Goal: Find specific page/section: Find specific page/section

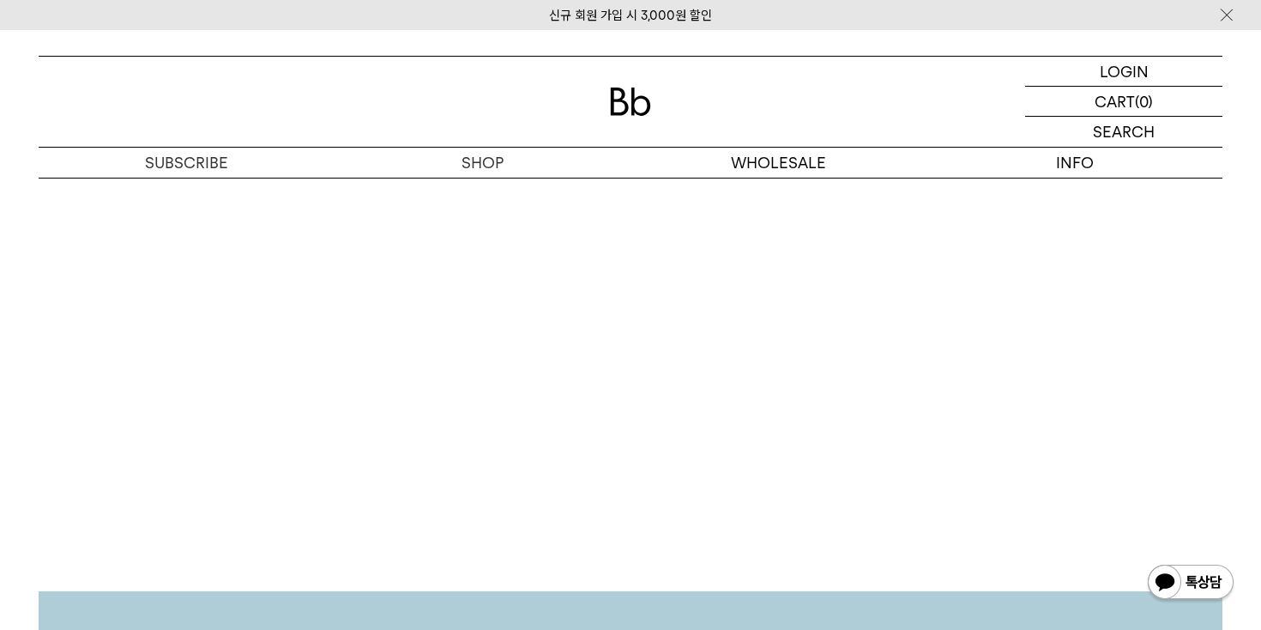
scroll to position [3345, 0]
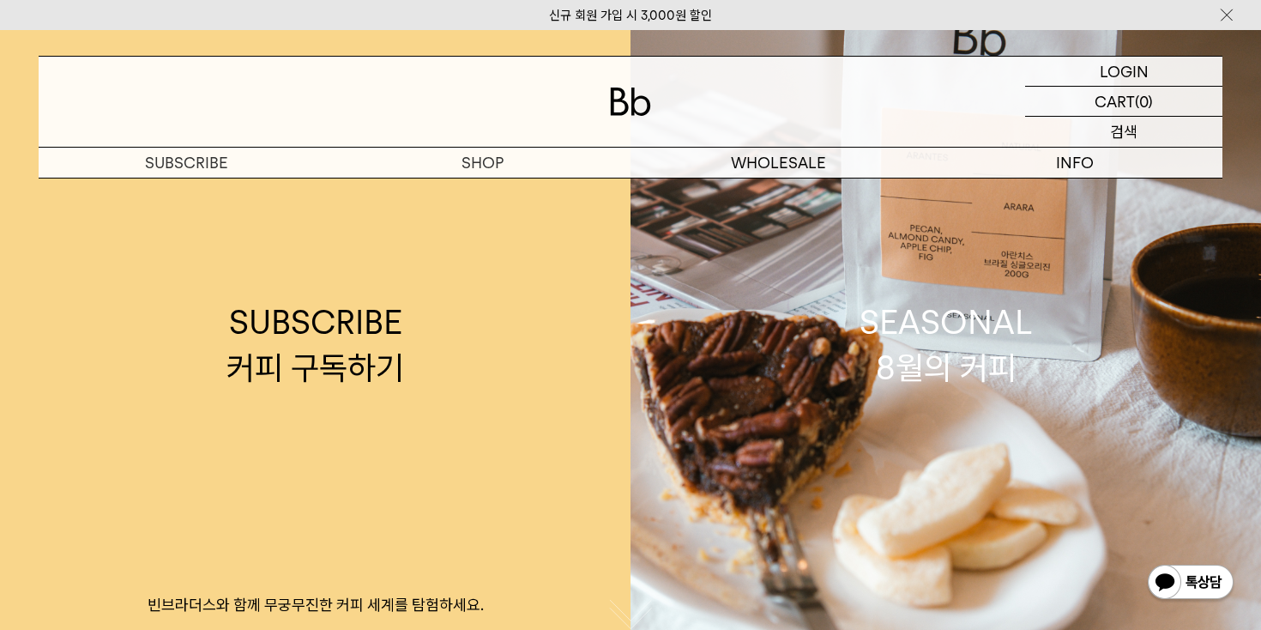
click at [1127, 129] on p "검색" at bounding box center [1123, 132] width 27 height 30
click at [1213, 126] on button "button" at bounding box center [1213, 132] width 17 height 17
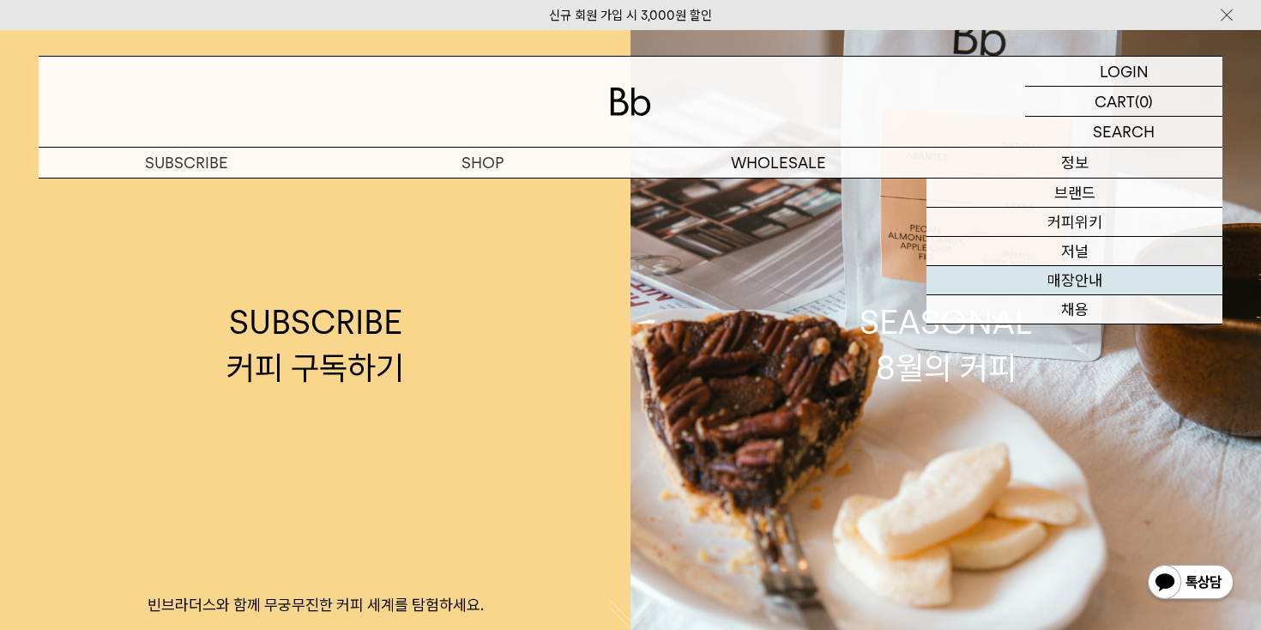
click at [1125, 277] on link "매장안내" at bounding box center [1075, 280] width 296 height 29
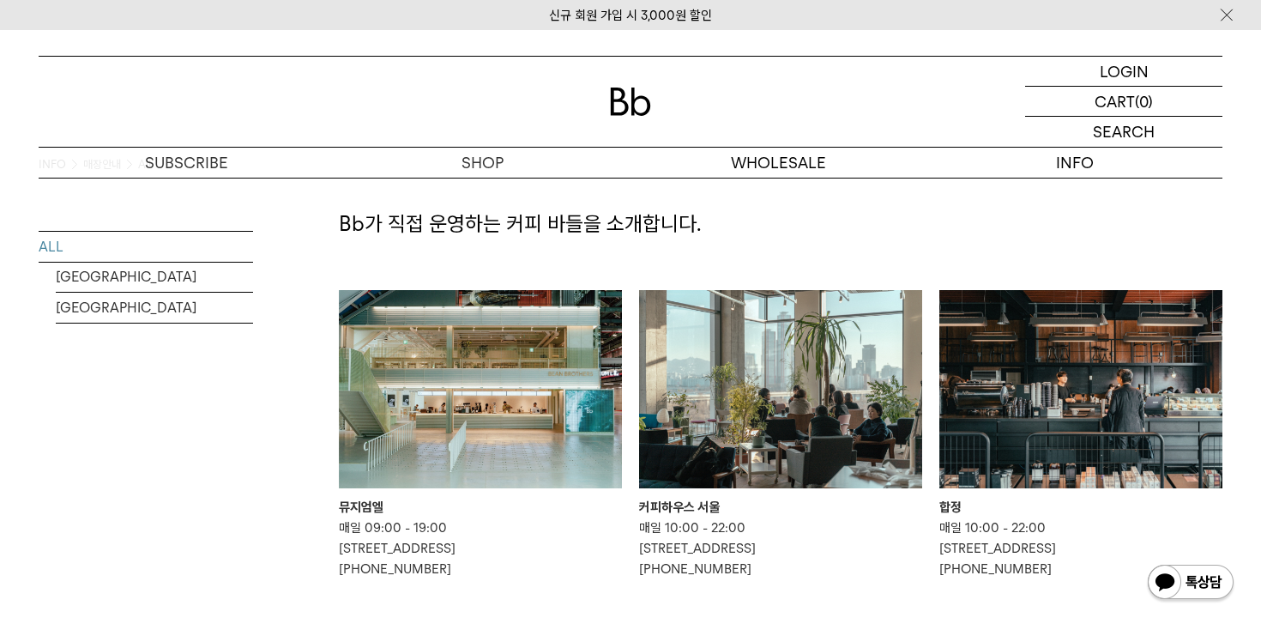
scroll to position [45, 0]
click at [696, 509] on div "커피하우스 서울" at bounding box center [780, 508] width 283 height 21
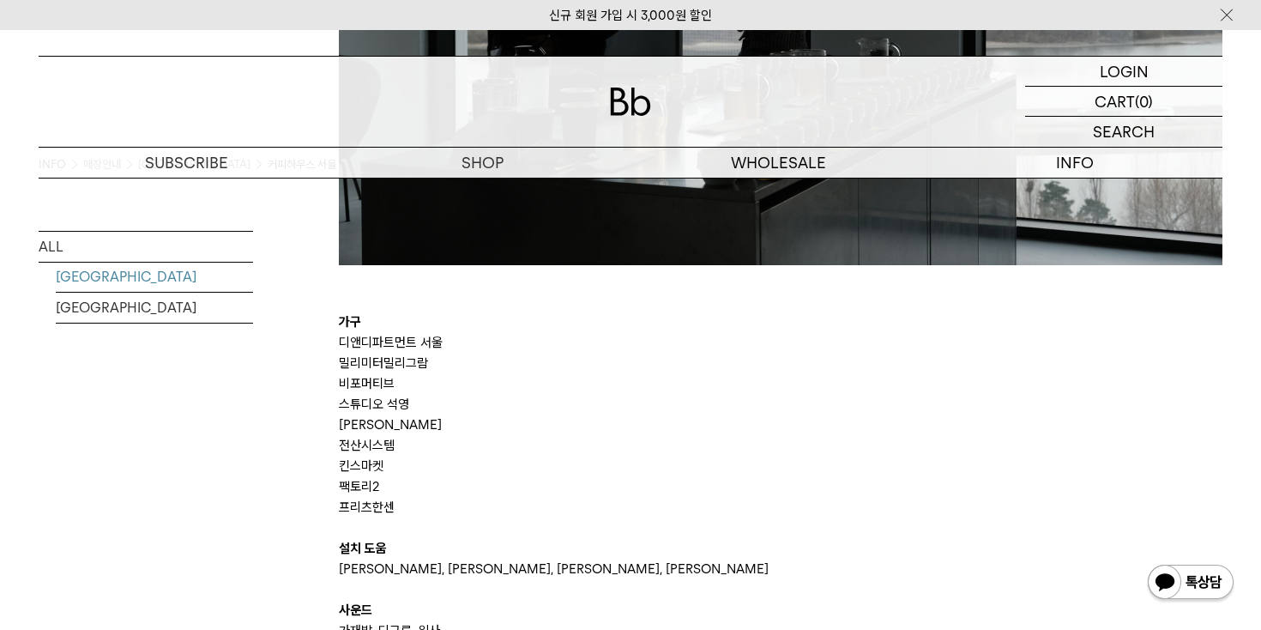
scroll to position [3447, 0]
